Goal: Task Accomplishment & Management: Use online tool/utility

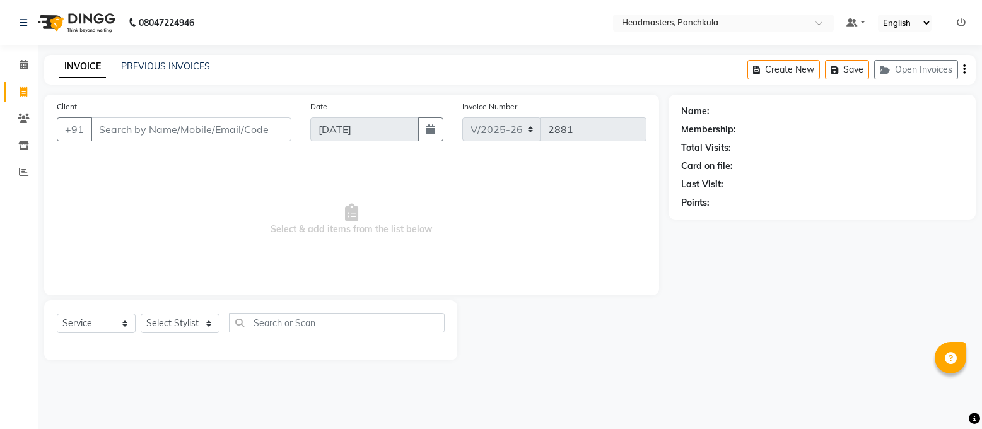
select select "service"
click at [25, 58] on span at bounding box center [24, 65] width 22 height 15
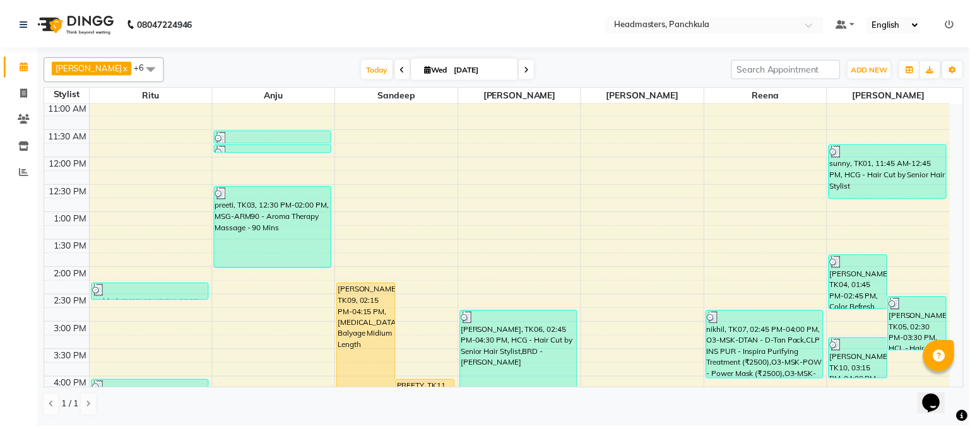
scroll to position [336, 0]
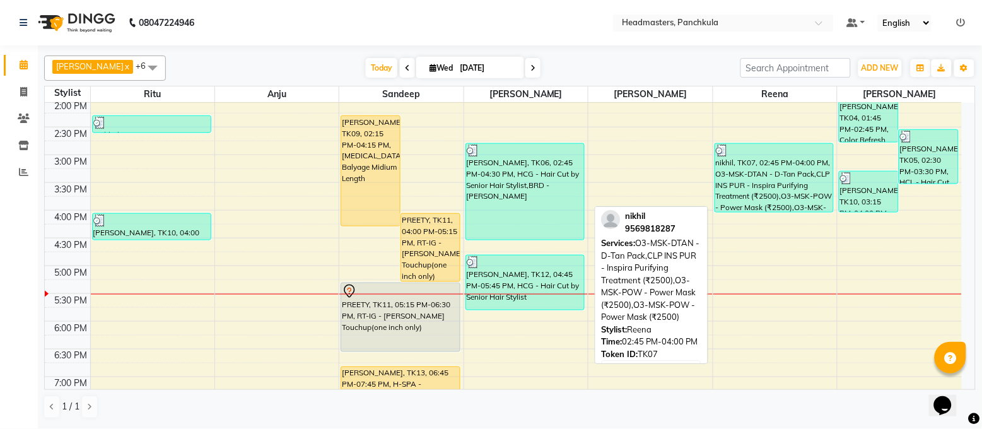
click at [745, 192] on div "nikhil, TK07, 02:45 PM-04:00 PM, O3-MSK-DTAN - D-Tan Pack,CLP INS PUR - Inspira…" at bounding box center [775, 178] width 119 height 68
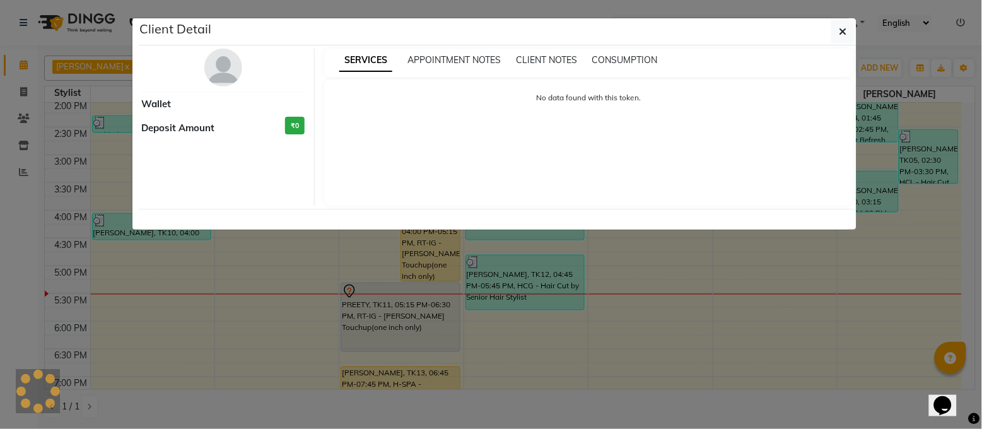
select select "3"
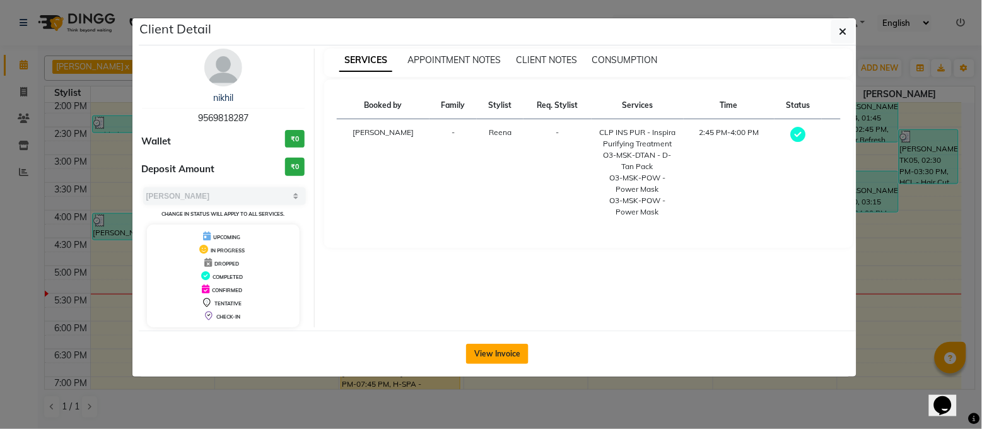
click at [488, 357] on button "View Invoice" at bounding box center [497, 354] width 62 height 20
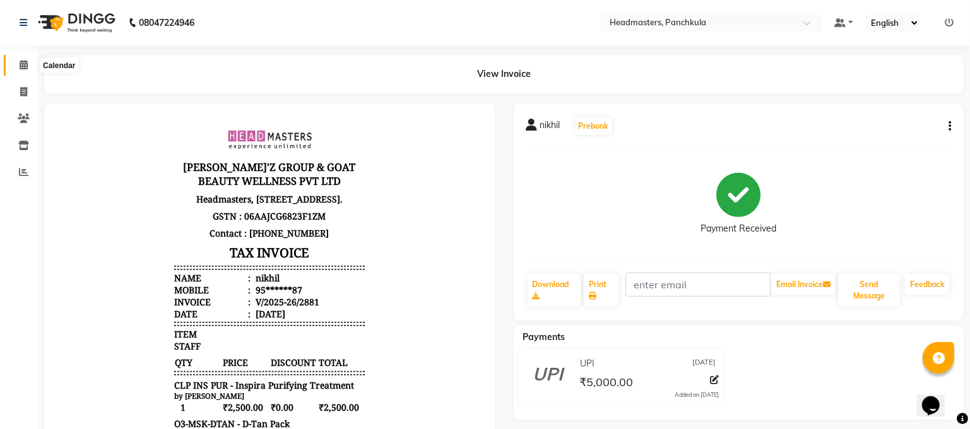
click at [27, 68] on icon at bounding box center [24, 64] width 8 height 9
